Goal: Task Accomplishment & Management: Manage account settings

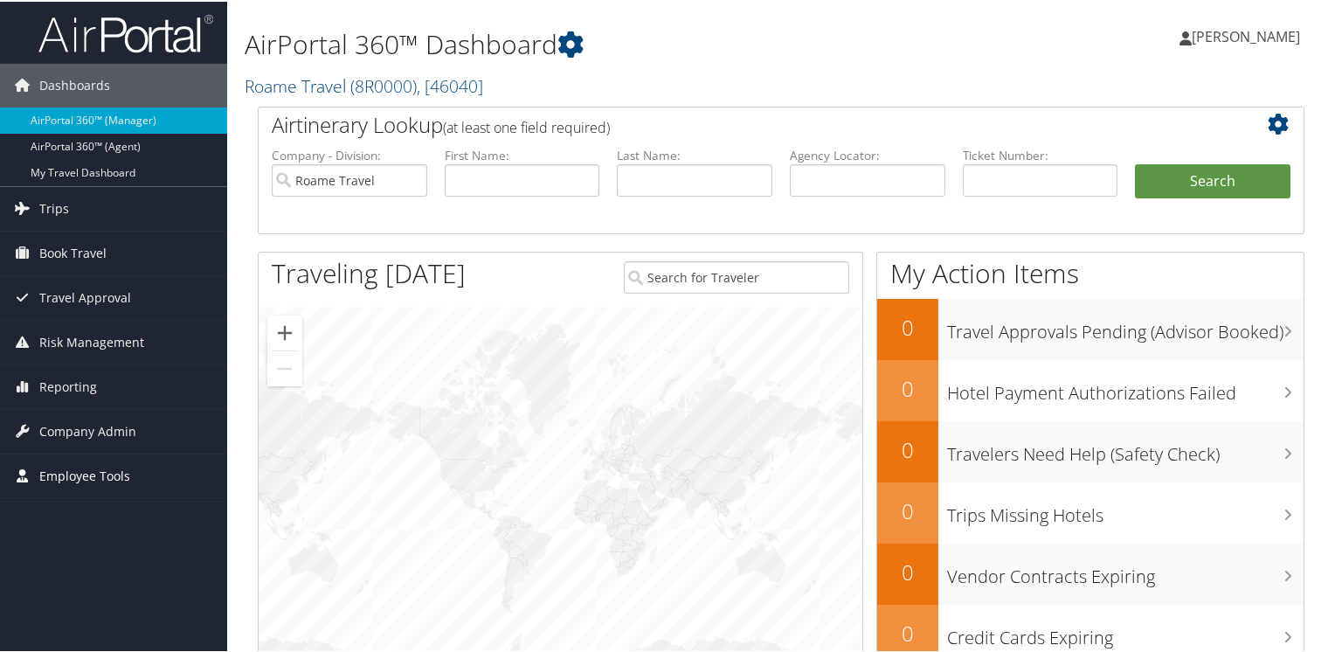
click at [52, 474] on span "Employee Tools" at bounding box center [84, 475] width 91 height 44
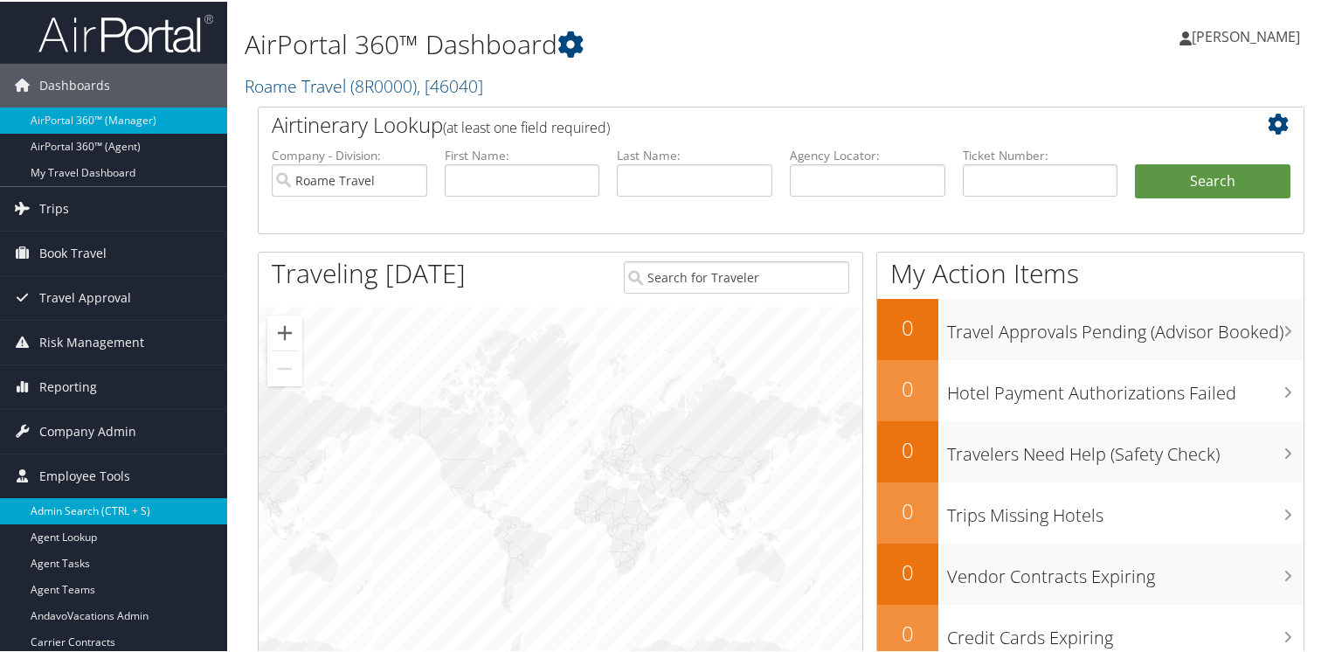
click at [49, 516] on link "Admin Search (CTRL + S)" at bounding box center [113, 509] width 227 height 26
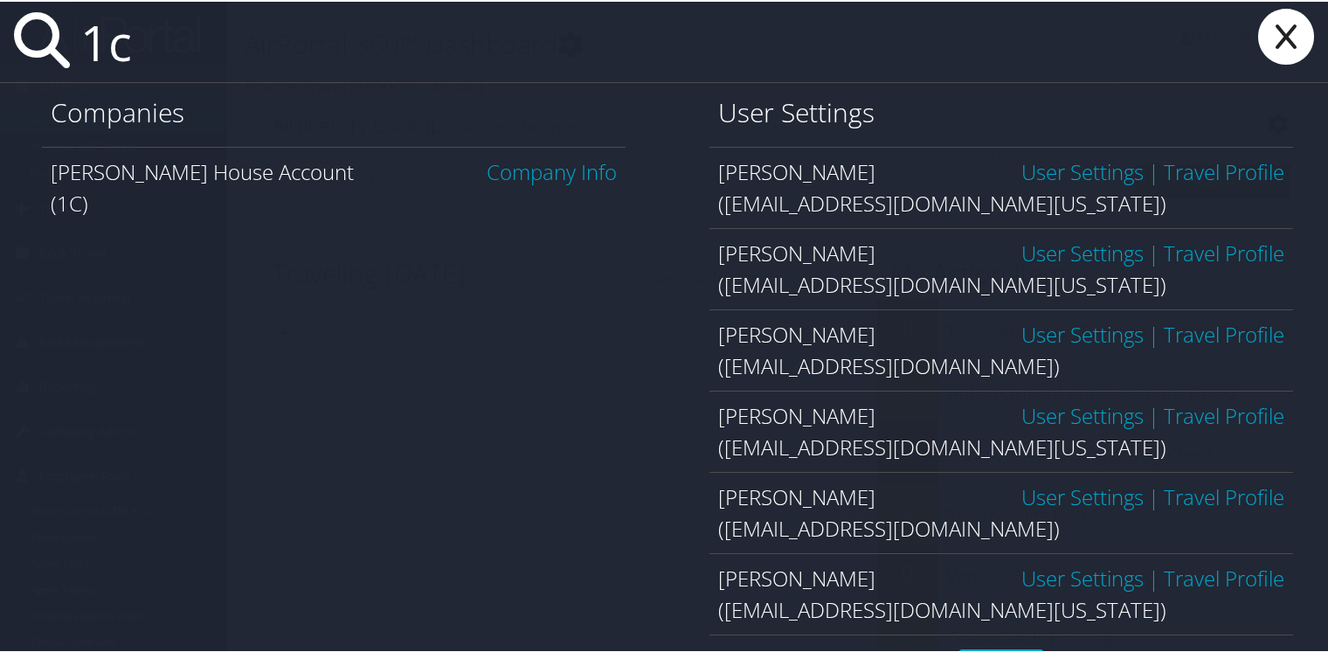
type input "1c"
click at [545, 166] on link "Company Info" at bounding box center [552, 170] width 130 height 29
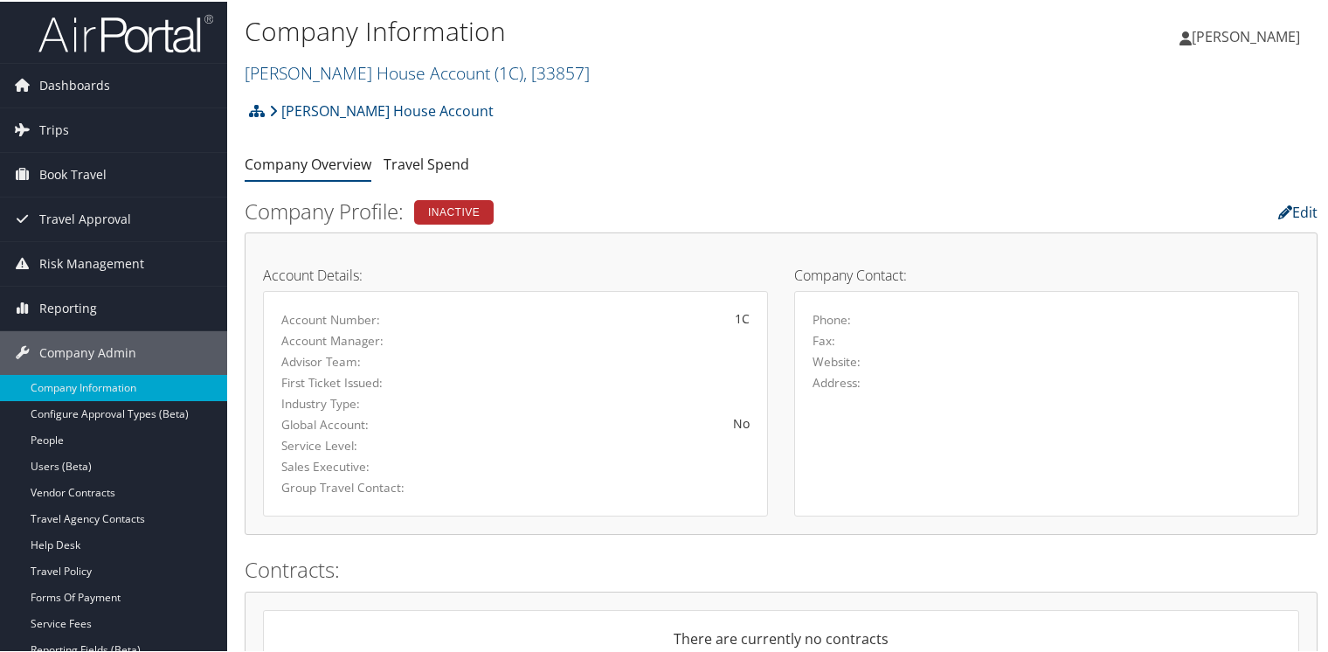
click at [1284, 208] on link "Edit" at bounding box center [1298, 210] width 39 height 19
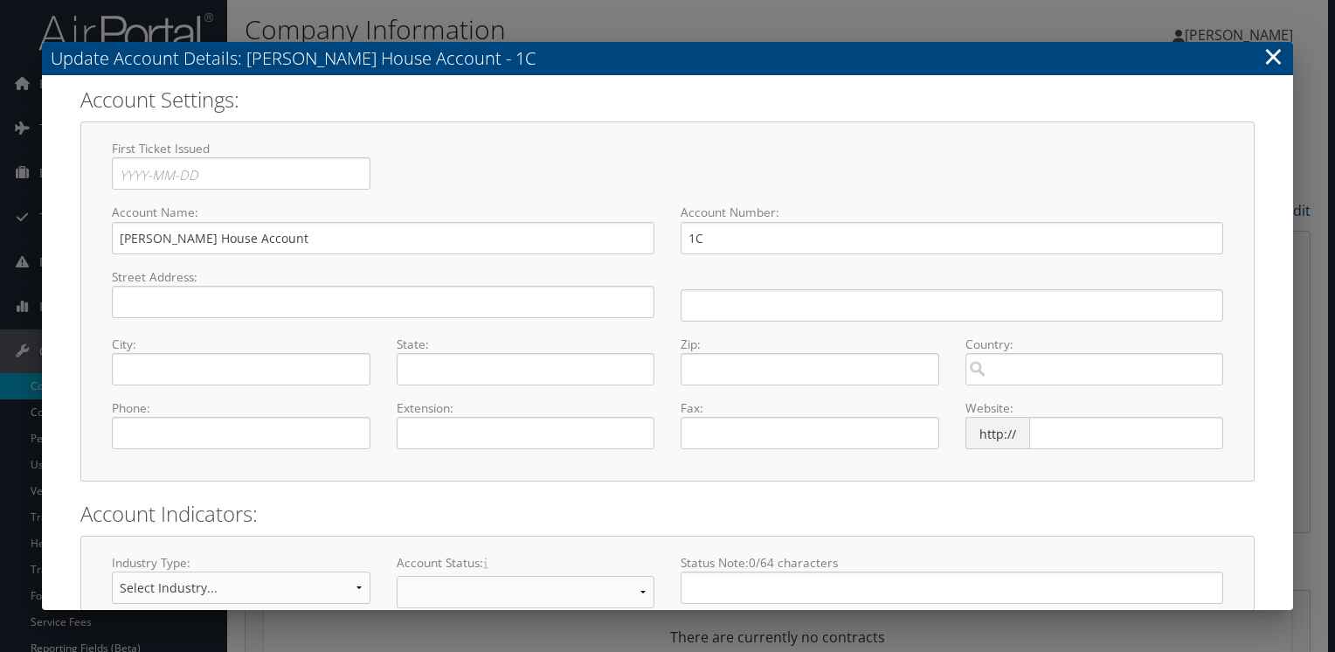
select select "10"
click at [682, 235] on input "1C" at bounding box center [952, 238] width 543 height 32
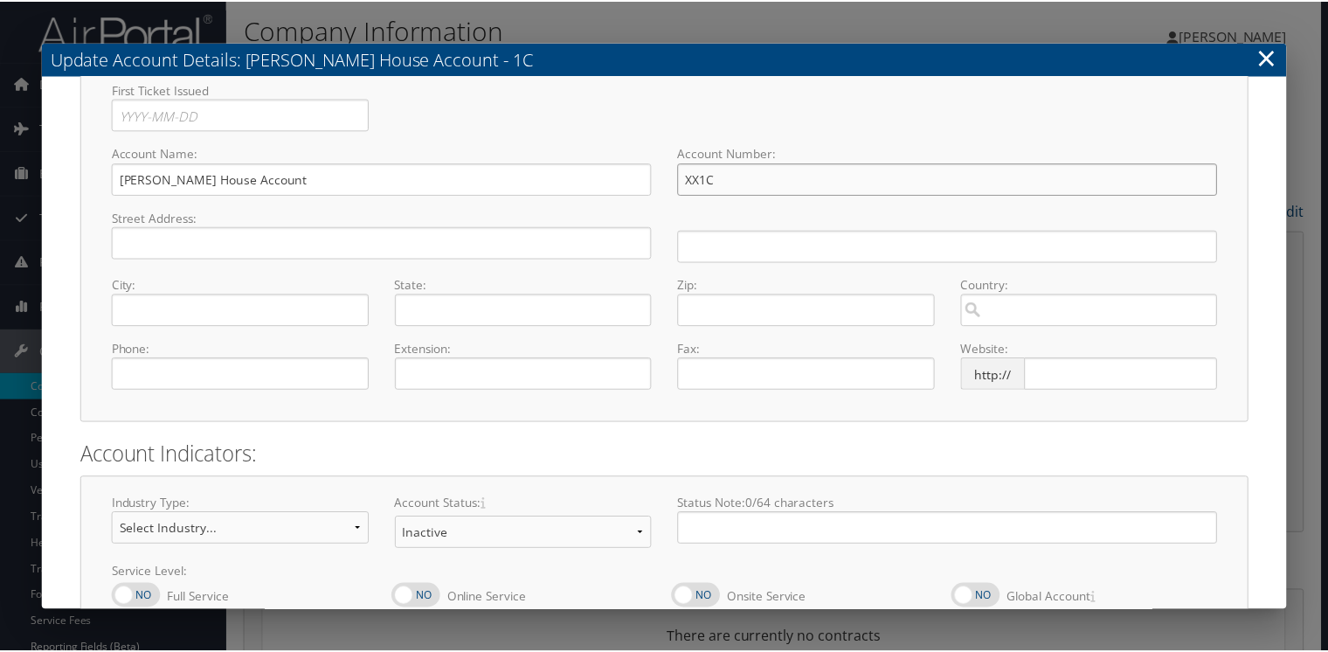
scroll to position [167, 0]
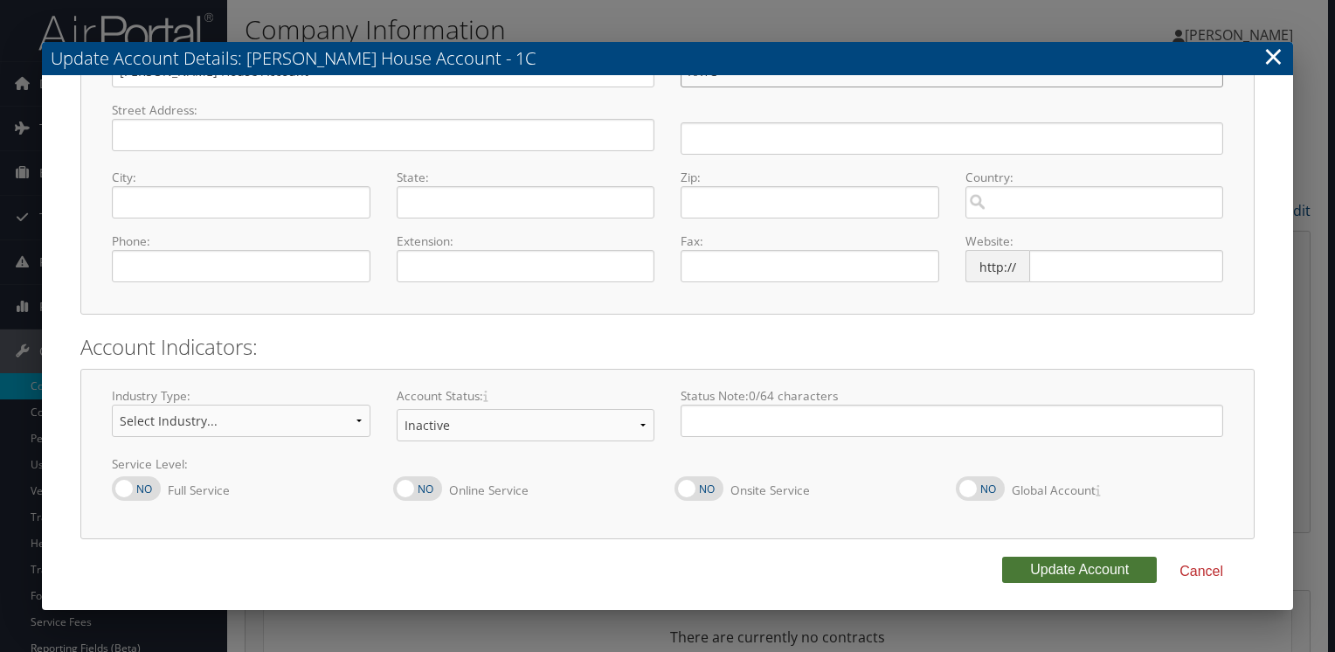
type input "XX1C"
click at [1108, 573] on button "Update Account" at bounding box center [1079, 570] width 155 height 26
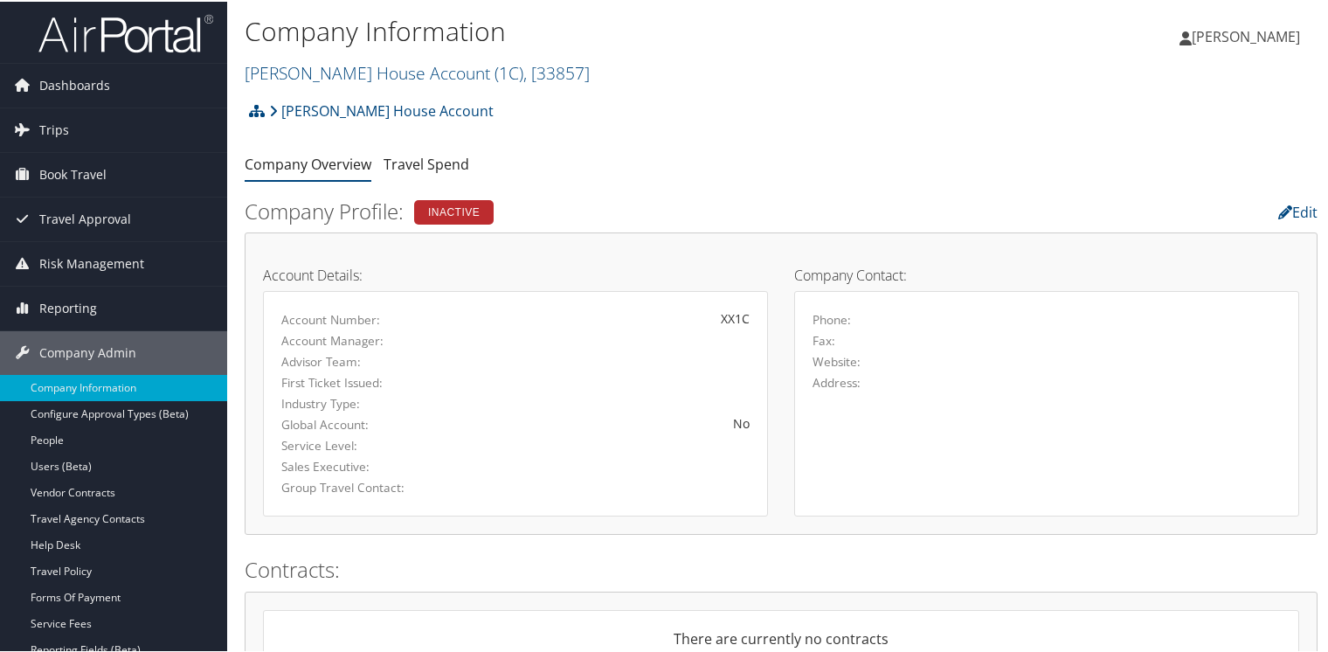
drag, startPoint x: 1252, startPoint y: 356, endPoint x: 1176, endPoint y: 538, distance: 197.1
click at [1176, 538] on div "Company Profile: Inactive Edit Account Details: Account Number: XX1C Account Ma…" at bounding box center [781, 370] width 1073 height 358
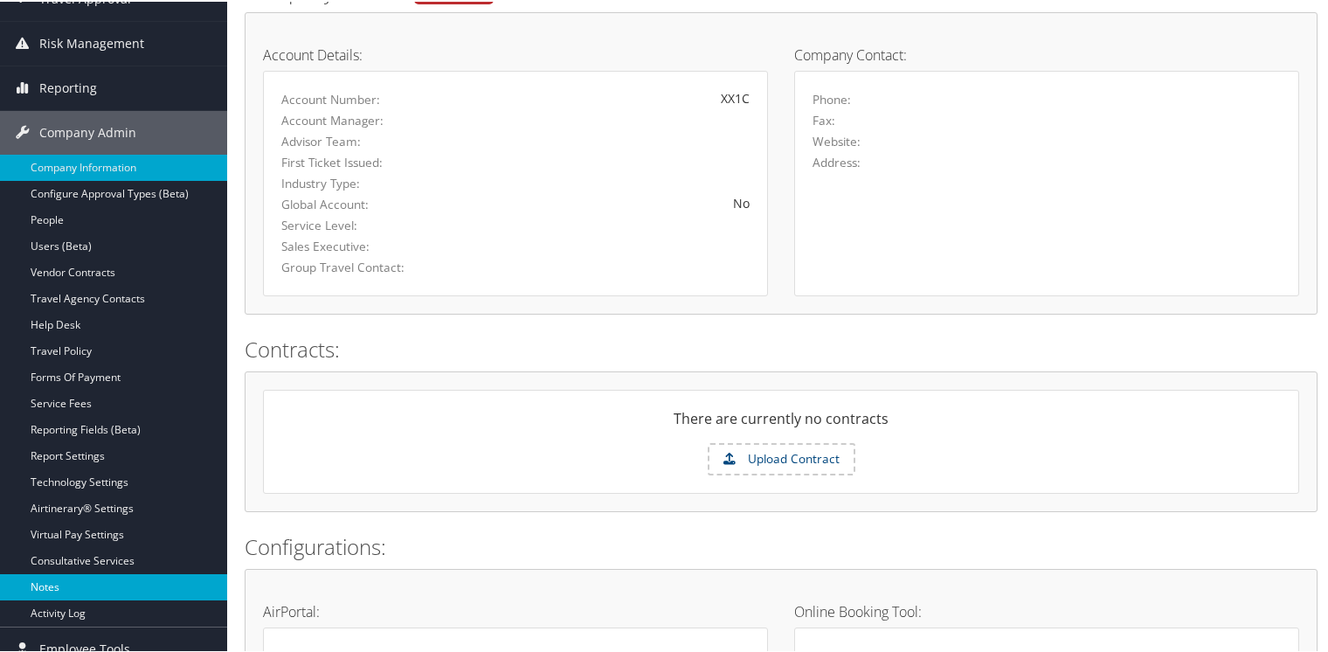
scroll to position [262, 0]
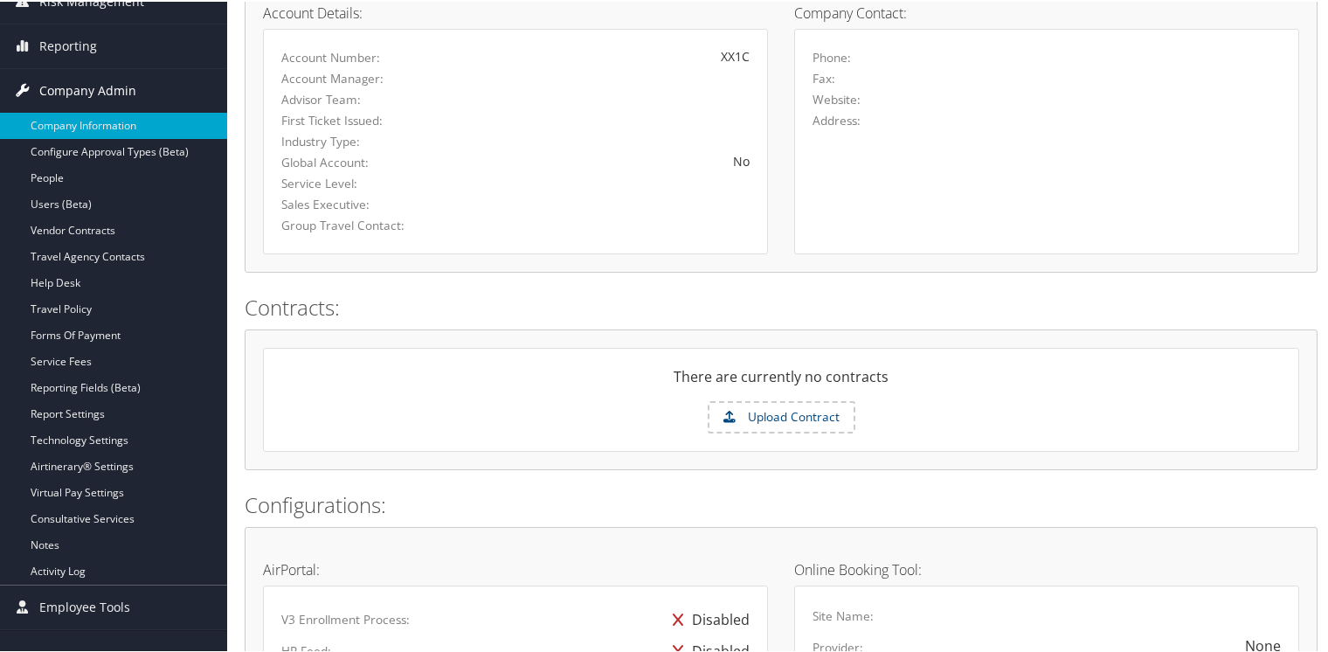
click at [62, 86] on span "Company Admin" at bounding box center [87, 89] width 97 height 44
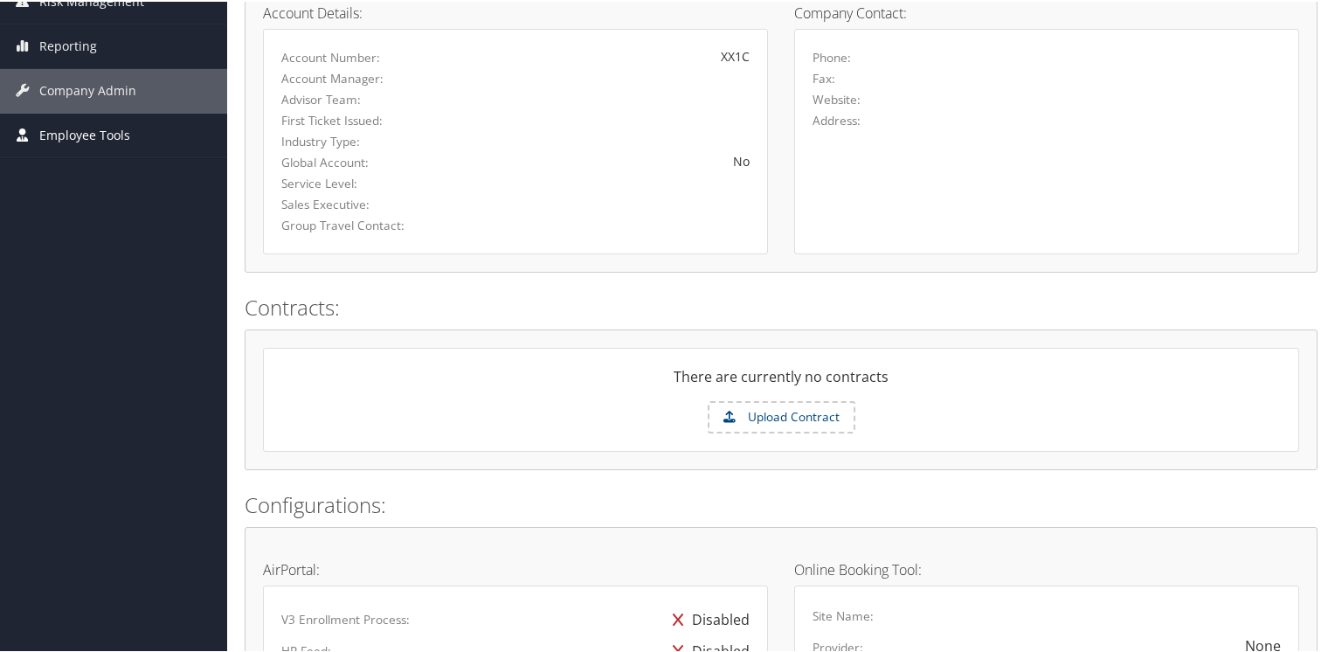
click at [72, 128] on span "Employee Tools" at bounding box center [84, 134] width 91 height 44
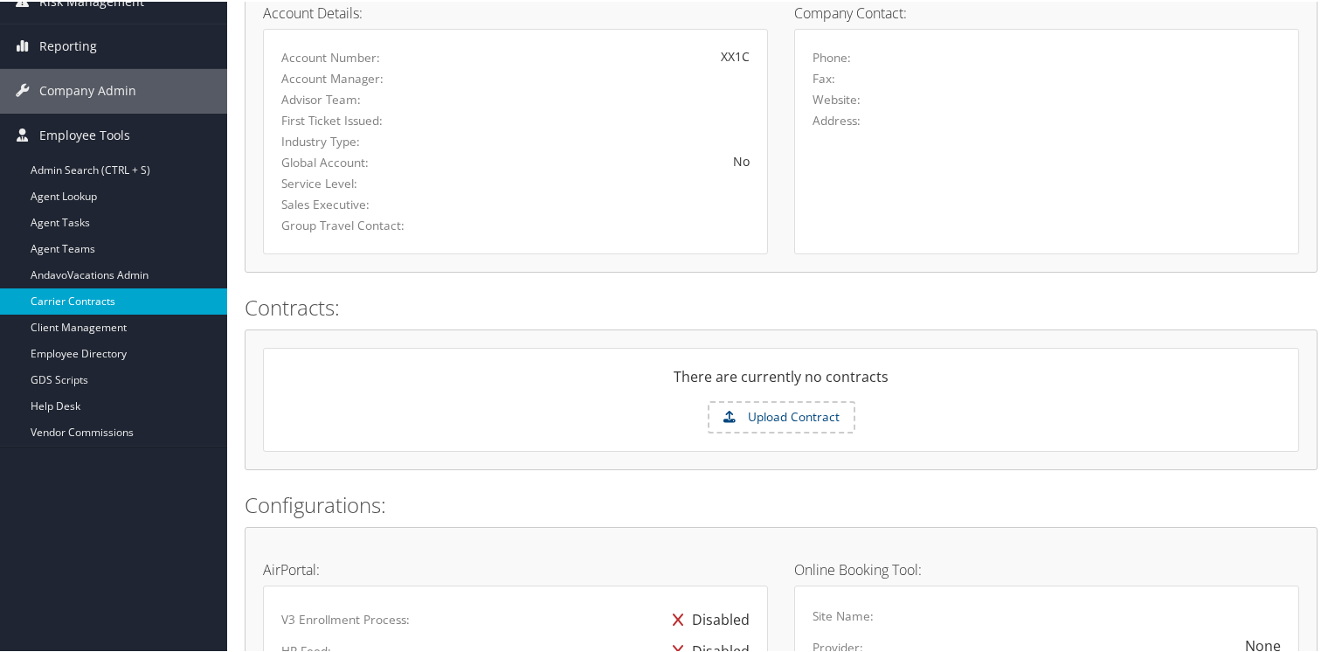
click at [77, 300] on link "Carrier Contracts" at bounding box center [113, 300] width 227 height 26
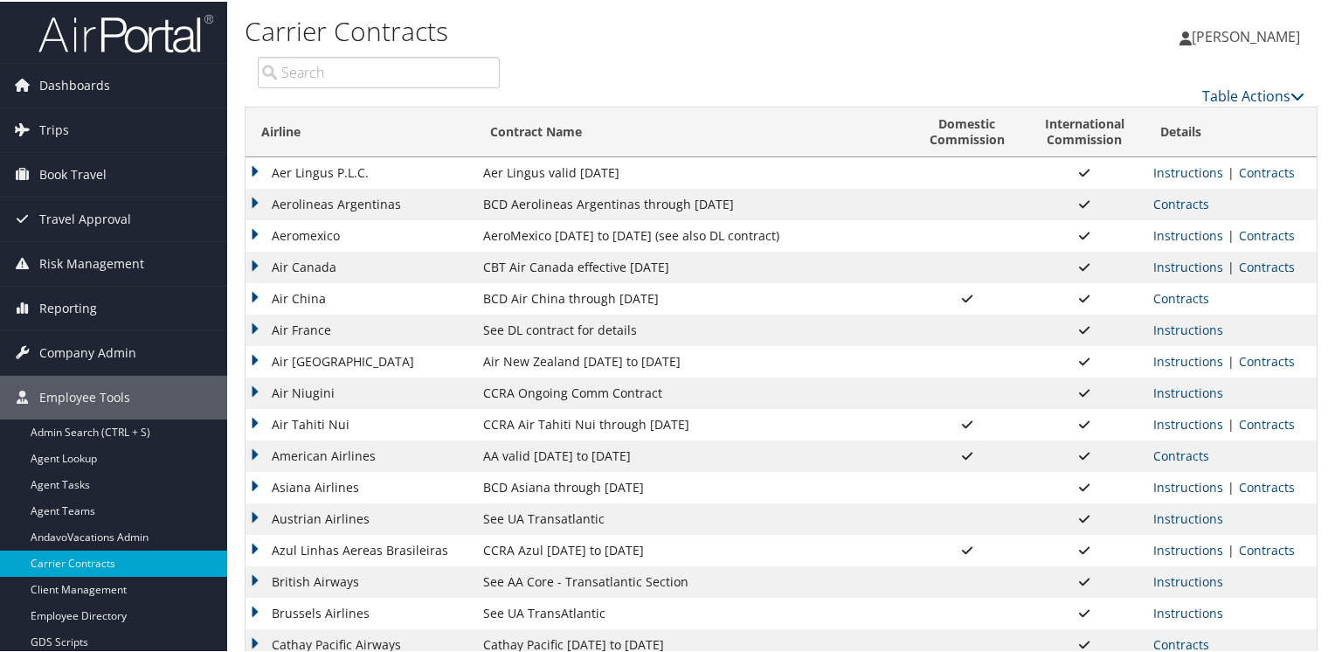
click at [384, 71] on input "search" at bounding box center [379, 70] width 242 height 31
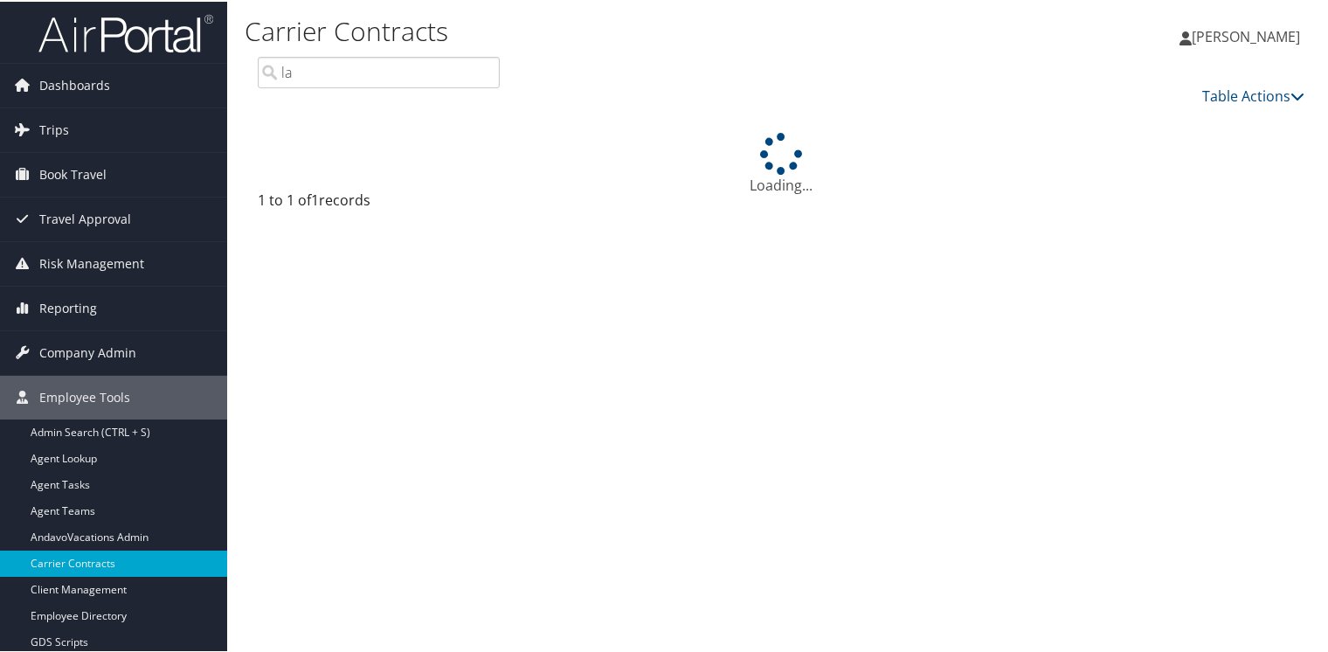
type input "l"
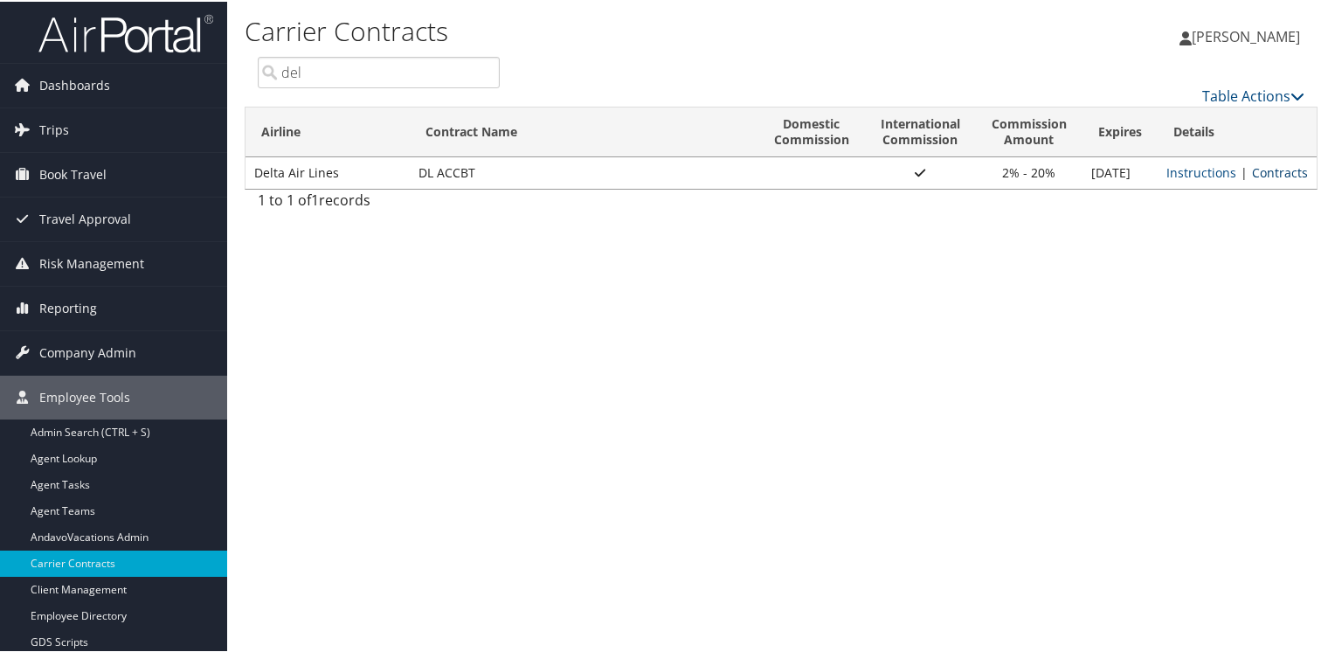
type input "del"
click at [1280, 170] on link "Contracts" at bounding box center [1280, 171] width 56 height 17
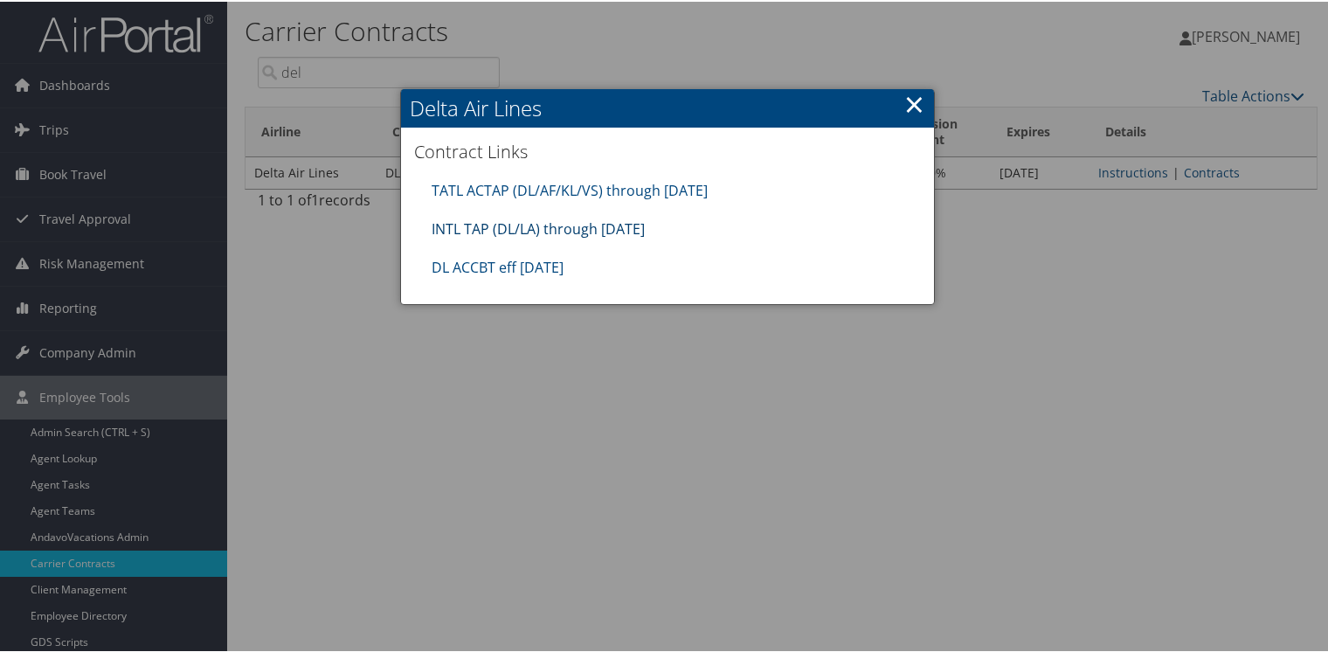
click at [459, 222] on link "INTL TAP (DL/LA) through 1.31.26" at bounding box center [538, 227] width 213 height 19
